Goal: Task Accomplishment & Management: Complete application form

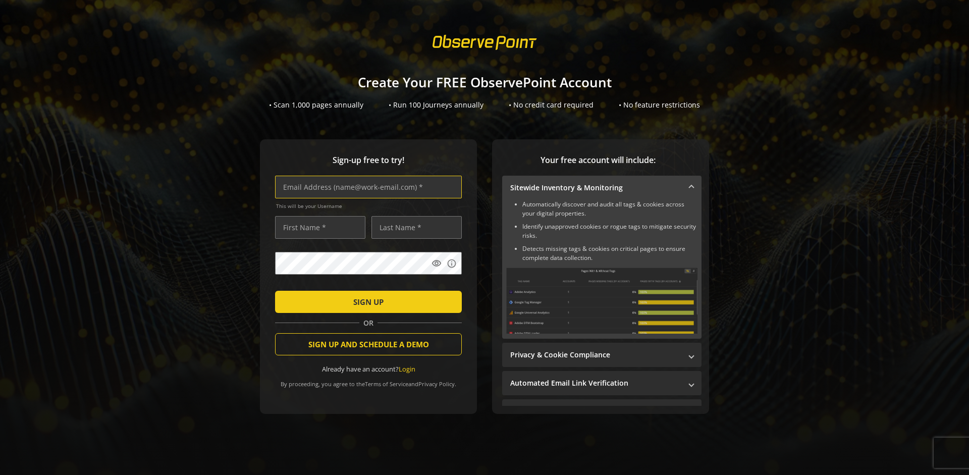
click at [366, 187] on input "text" at bounding box center [368, 187] width 187 height 23
type input "[EMAIL_ADDRESS][DOMAIN_NAME]"
click at [318, 227] on input "text" at bounding box center [320, 227] width 90 height 23
type input "Test"
click at [414, 227] on input "text" at bounding box center [417, 227] width 90 height 23
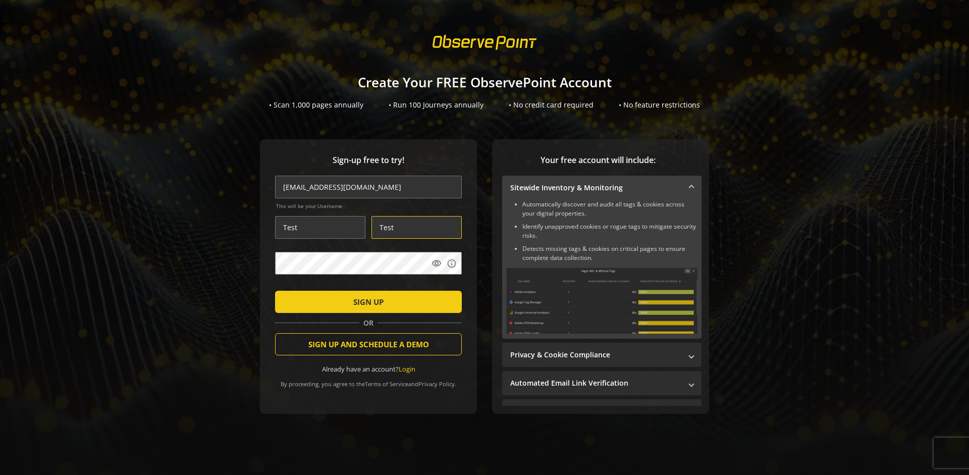
type input "Test"
click at [366, 301] on span "SIGN UP" at bounding box center [368, 302] width 30 height 18
